Goal: Check status

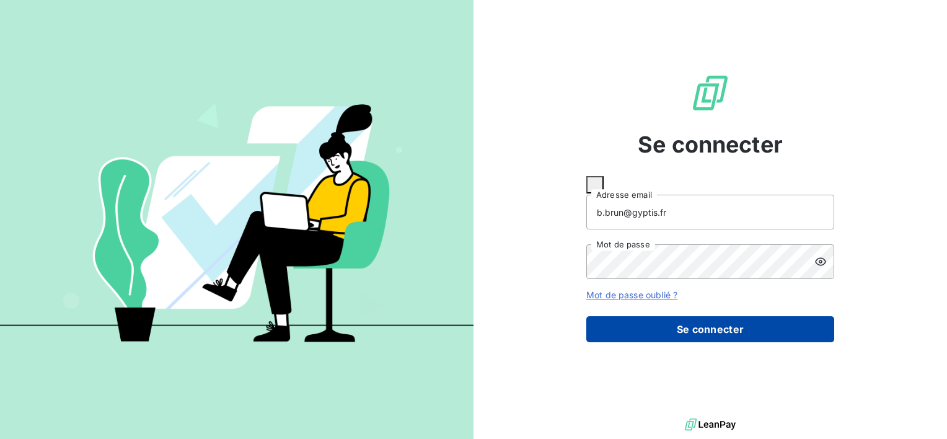
click at [703, 316] on button "Se connecter" at bounding box center [710, 329] width 248 height 26
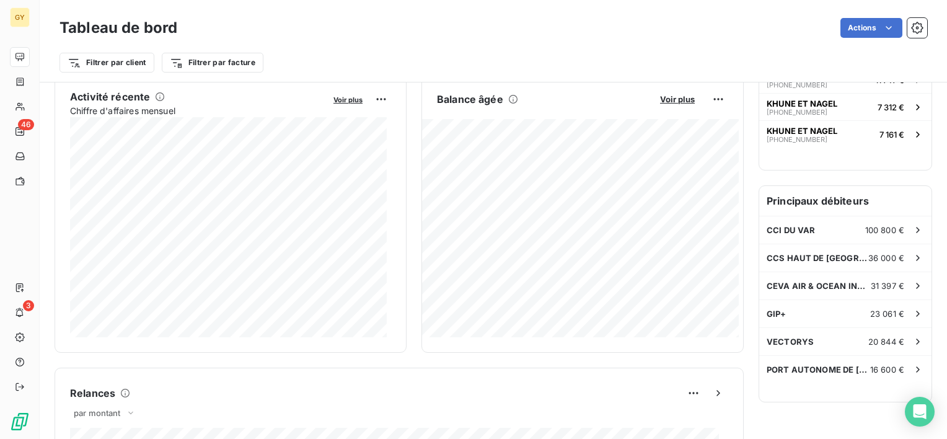
scroll to position [273, 0]
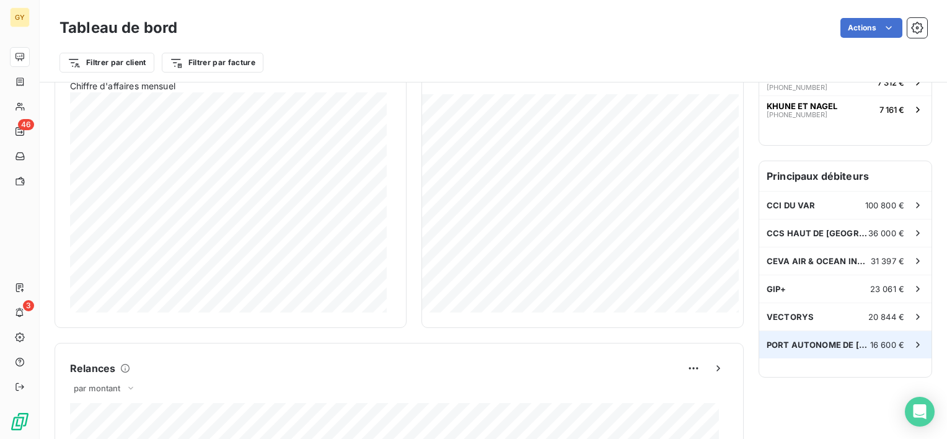
click at [804, 344] on span "PORT AUTONOME DE [GEOGRAPHIC_DATA]" at bounding box center [817, 344] width 103 height 10
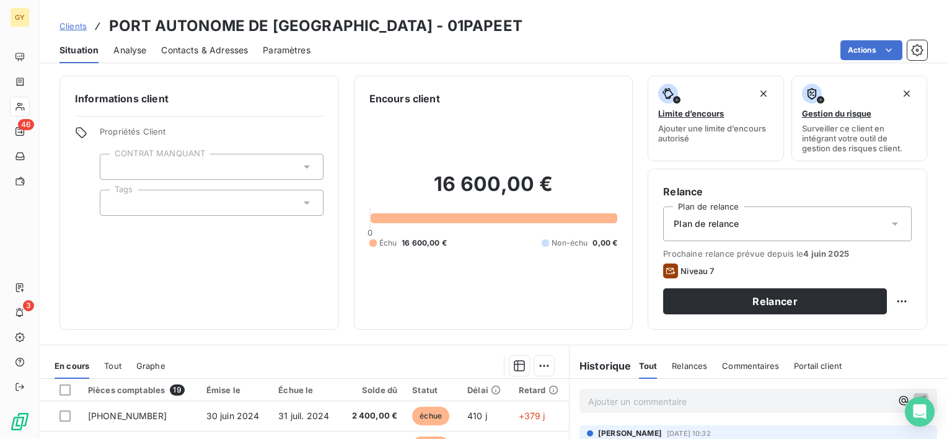
click at [504, 342] on div "Informations client Propriétés Client CONTRAT MANQUANT Tags Encours client 16 6…" at bounding box center [493, 253] width 907 height 370
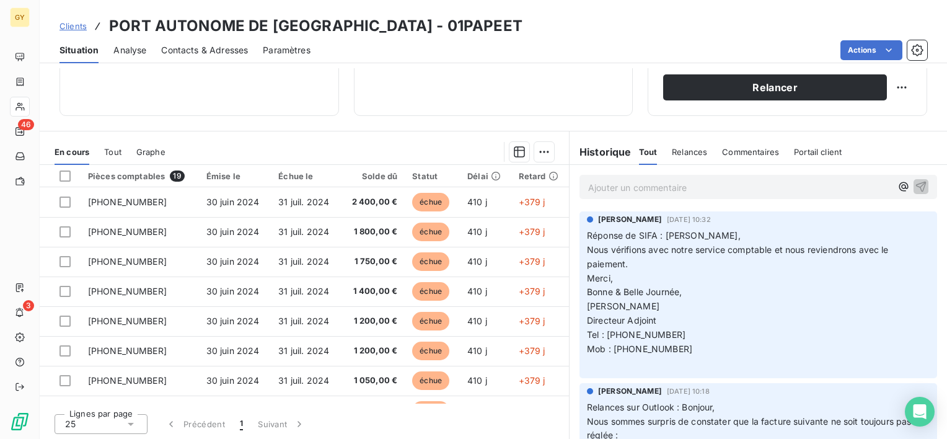
scroll to position [215, 0]
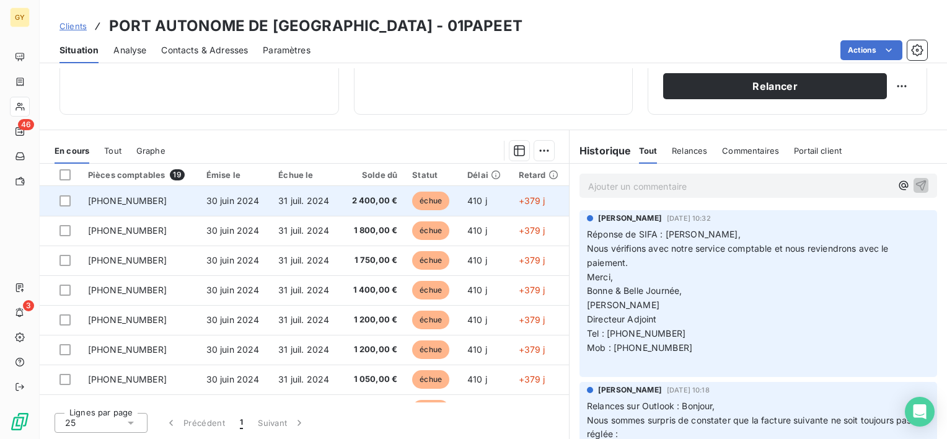
click at [129, 201] on span "[PHONE_NUMBER]" at bounding box center [127, 200] width 79 height 11
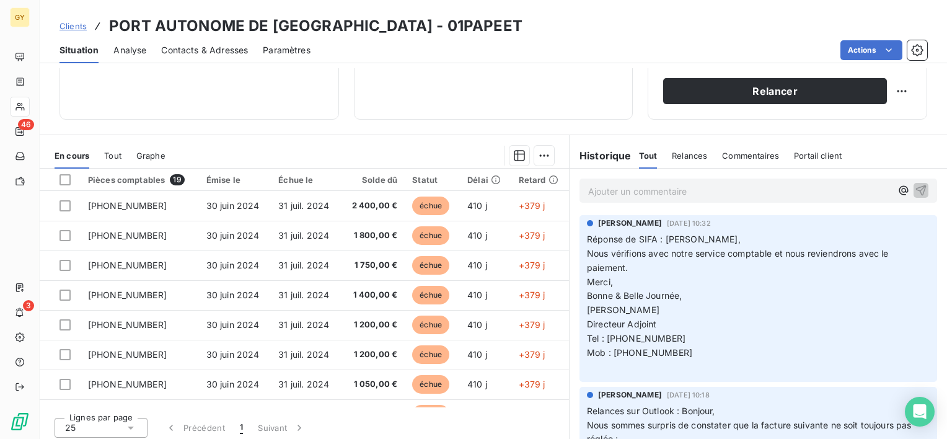
scroll to position [215, 0]
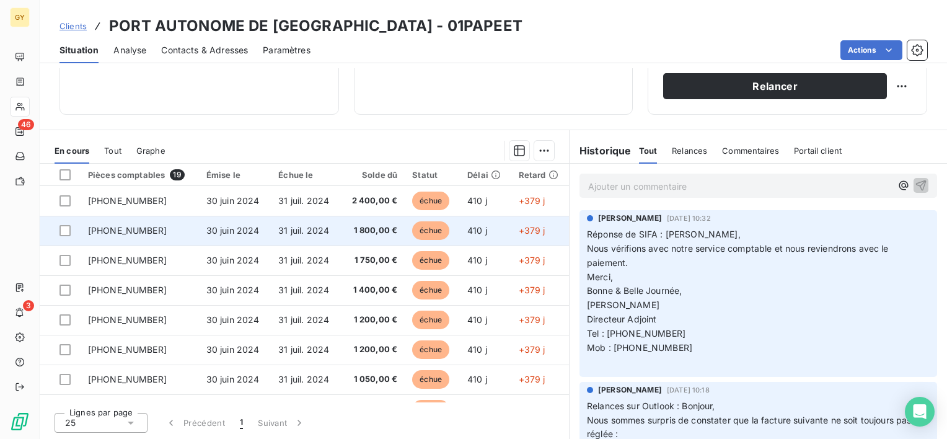
click at [114, 235] on td "[PHONE_NUMBER]" at bounding box center [140, 231] width 118 height 30
